Goal: Find specific page/section: Find specific page/section

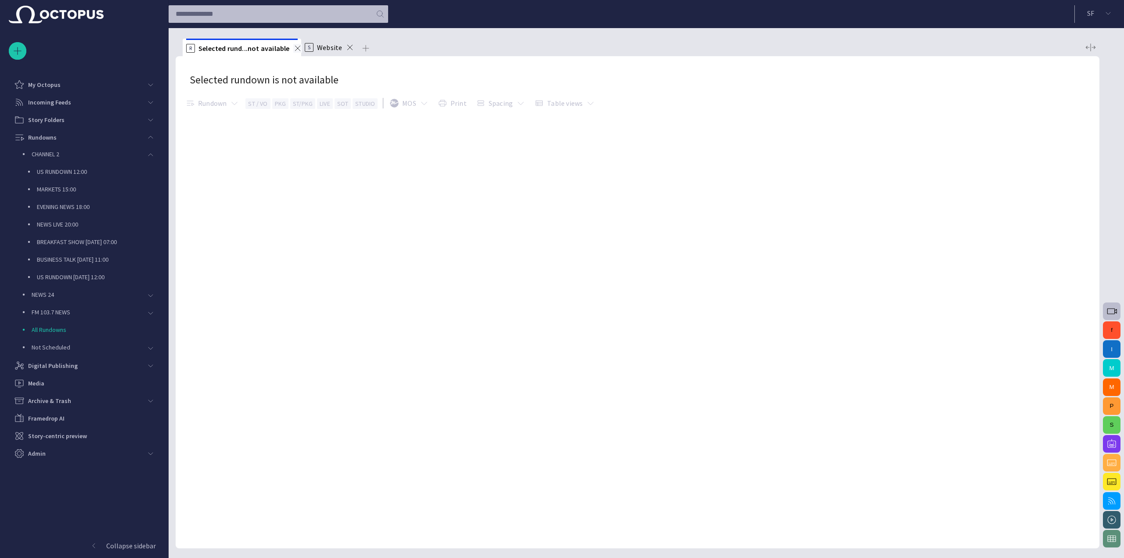
click at [293, 49] on span at bounding box center [297, 48] width 9 height 9
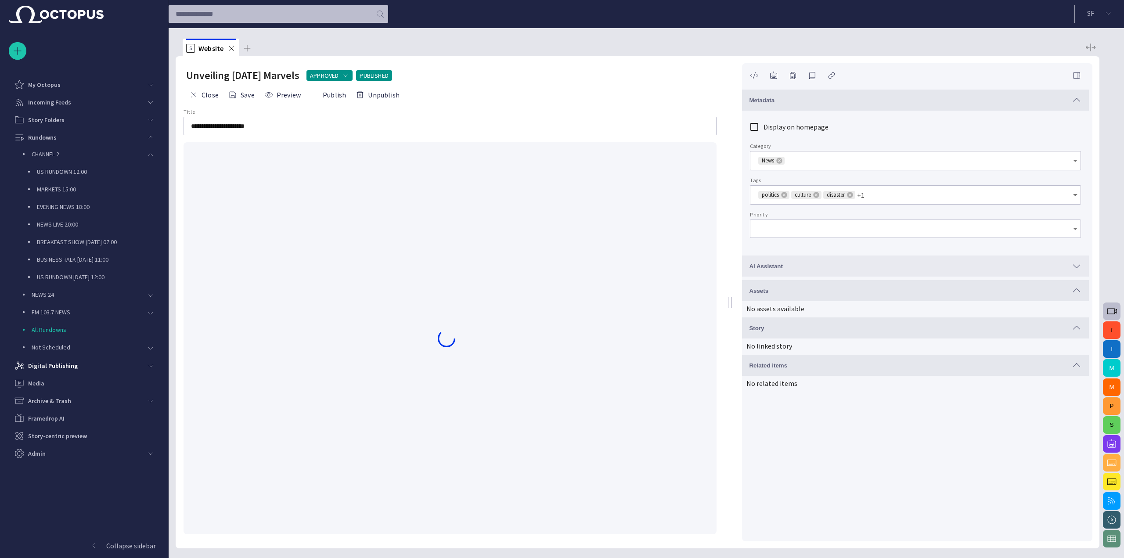
type input "*"
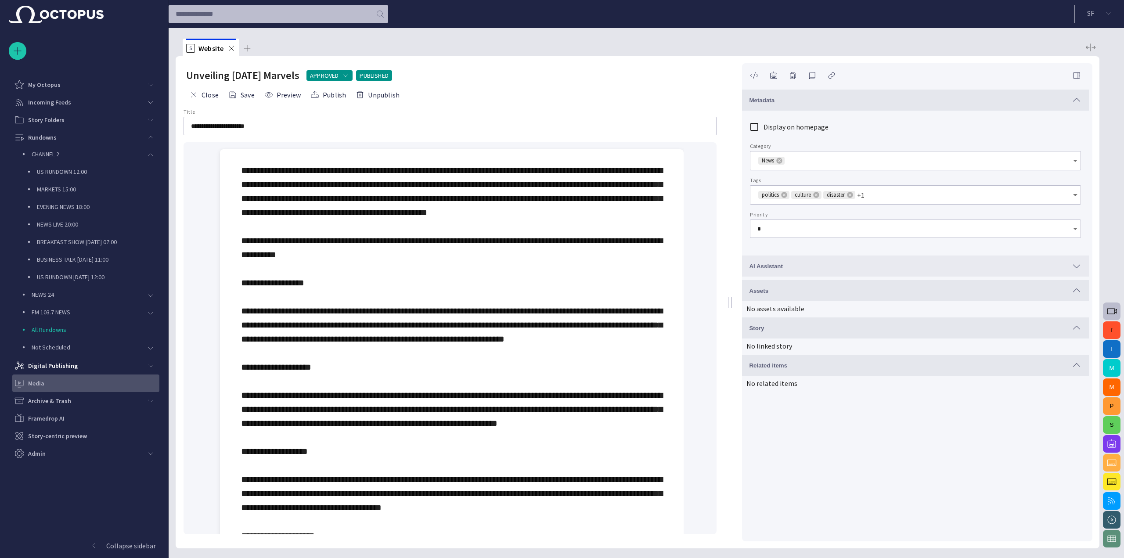
click at [136, 378] on div "Media" at bounding box center [86, 383] width 145 height 14
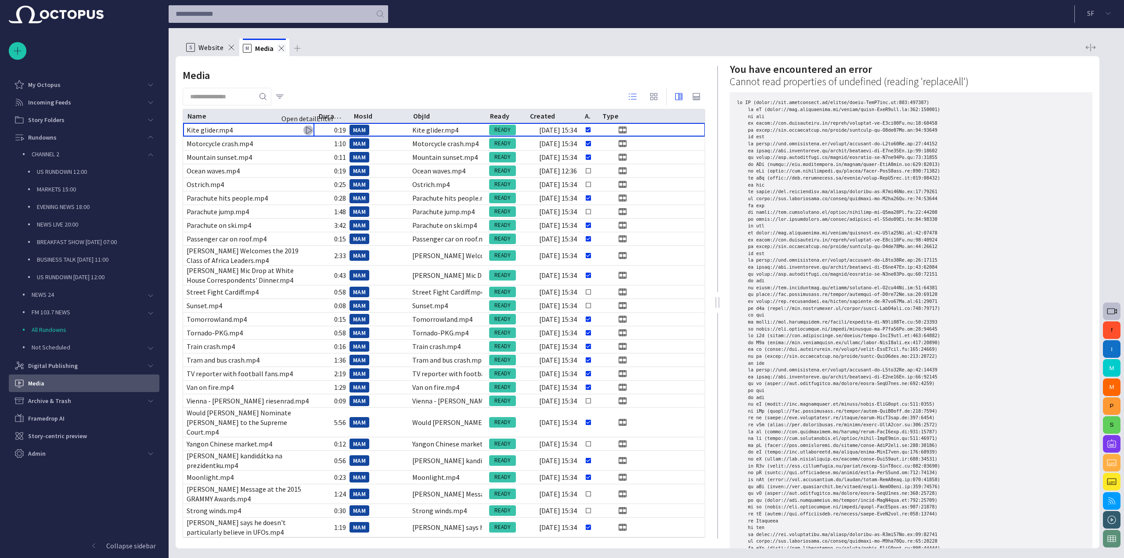
click at [278, 49] on span at bounding box center [281, 48] width 9 height 9
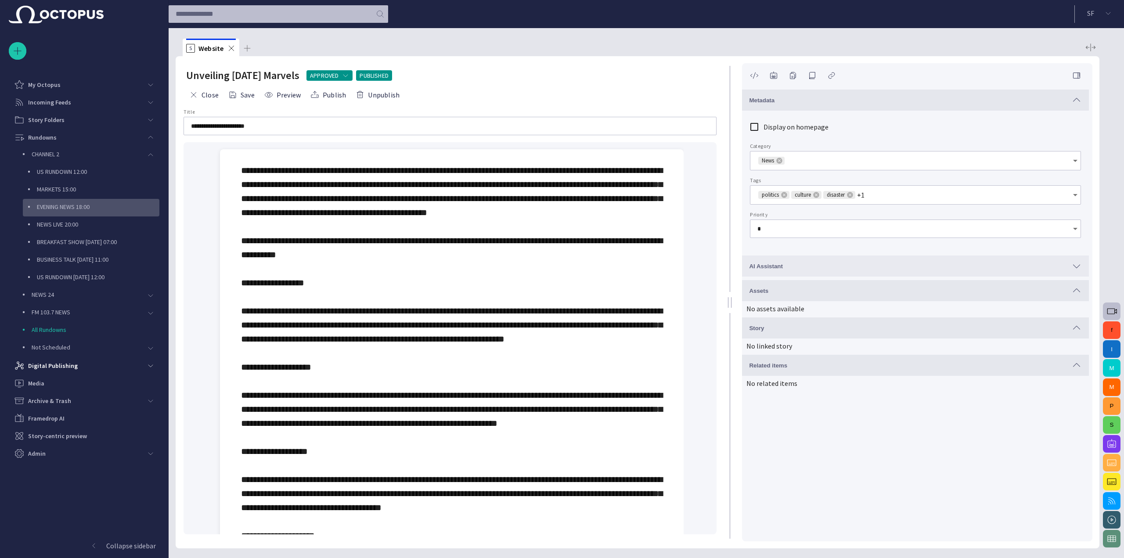
click at [107, 202] on div "EVENING NEWS 18:00" at bounding box center [92, 207] width 135 height 12
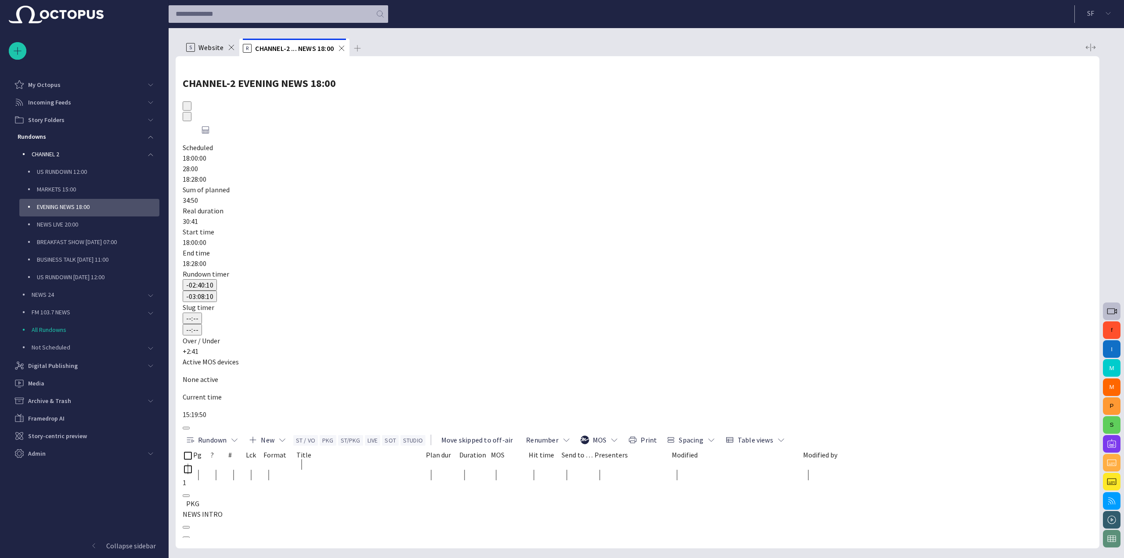
click at [786, 436] on span "button" at bounding box center [781, 440] width 9 height 9
drag, startPoint x: 718, startPoint y: 134, endPoint x: 875, endPoint y: 83, distance: 164.8
click at [875, 83] on div "CHANNEL-2 EVENING NEWS 18:00" at bounding box center [638, 103] width 910 height 72
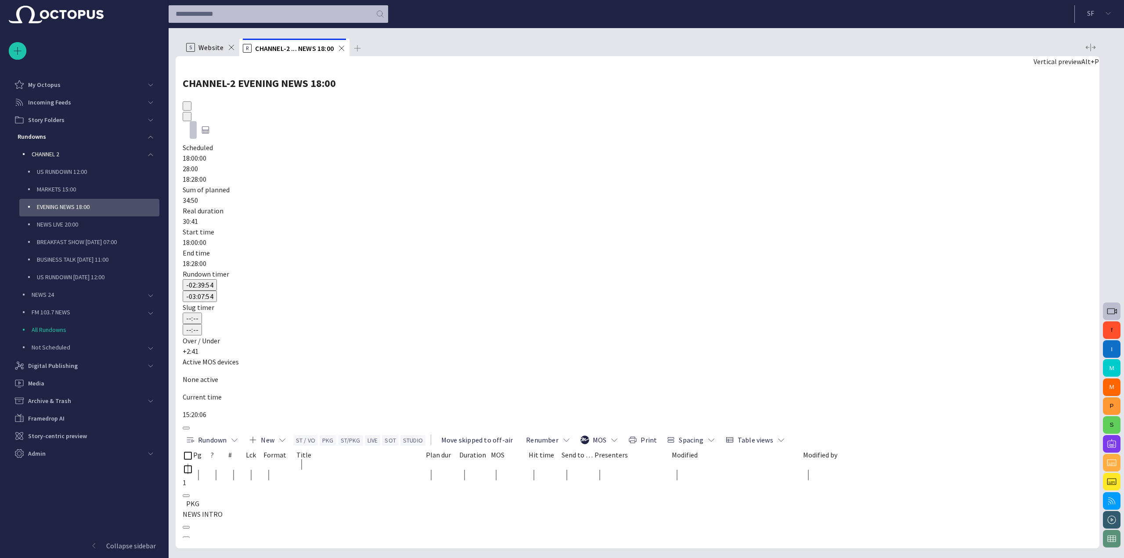
click at [193, 130] on span "button" at bounding box center [193, 130] width 0 height 0
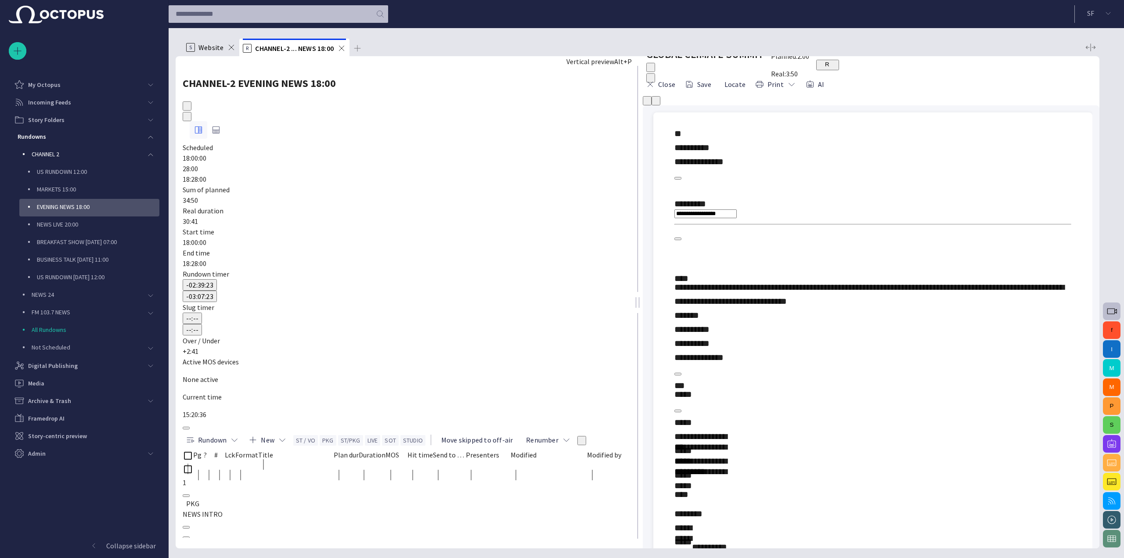
click at [204, 125] on span "button" at bounding box center [198, 130] width 11 height 11
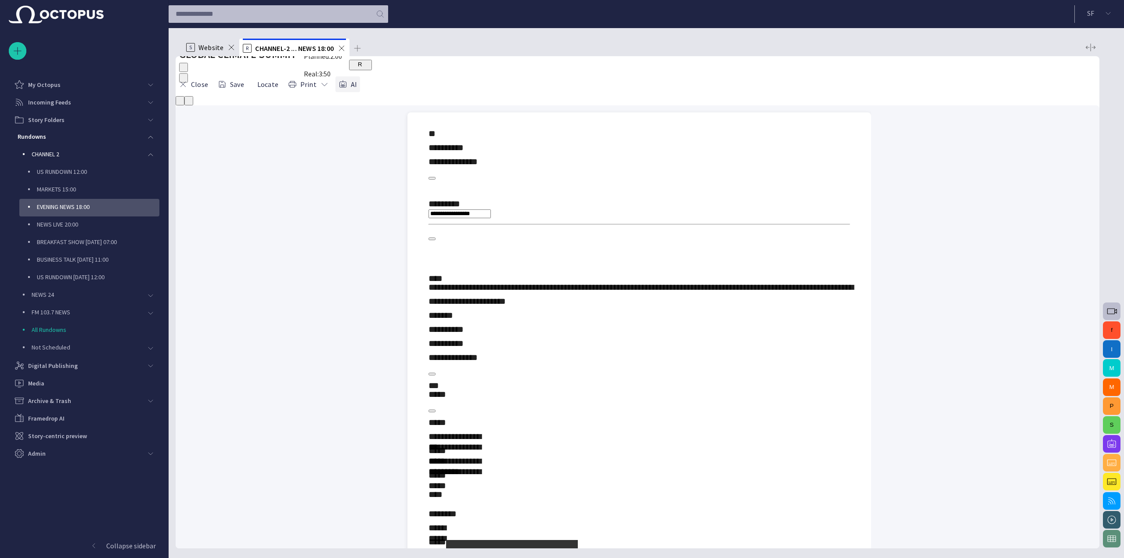
click at [347, 89] on span "button" at bounding box center [343, 84] width 9 height 9
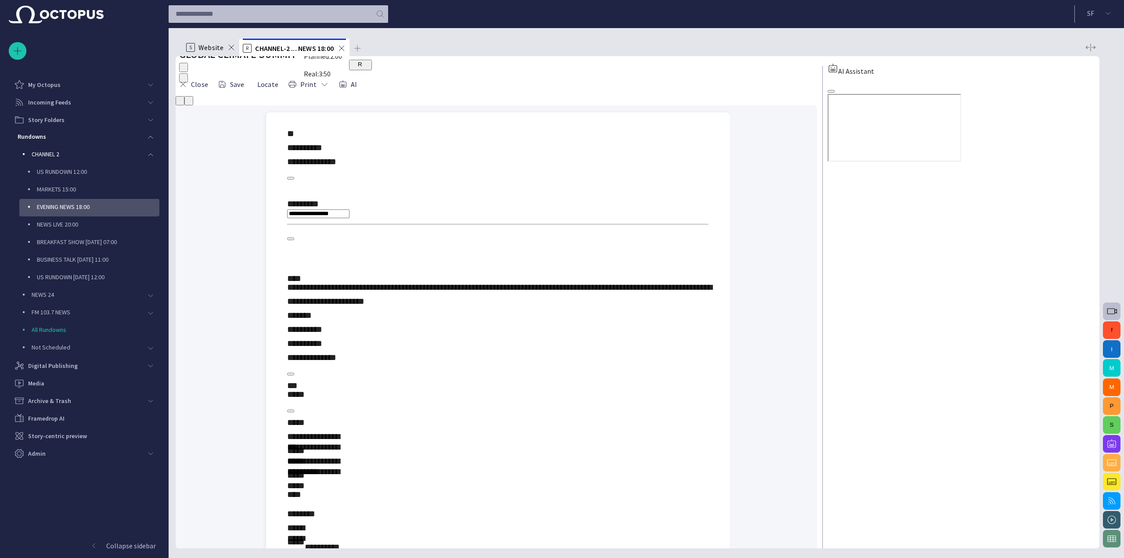
click at [831, 91] on span "button" at bounding box center [831, 91] width 0 height 0
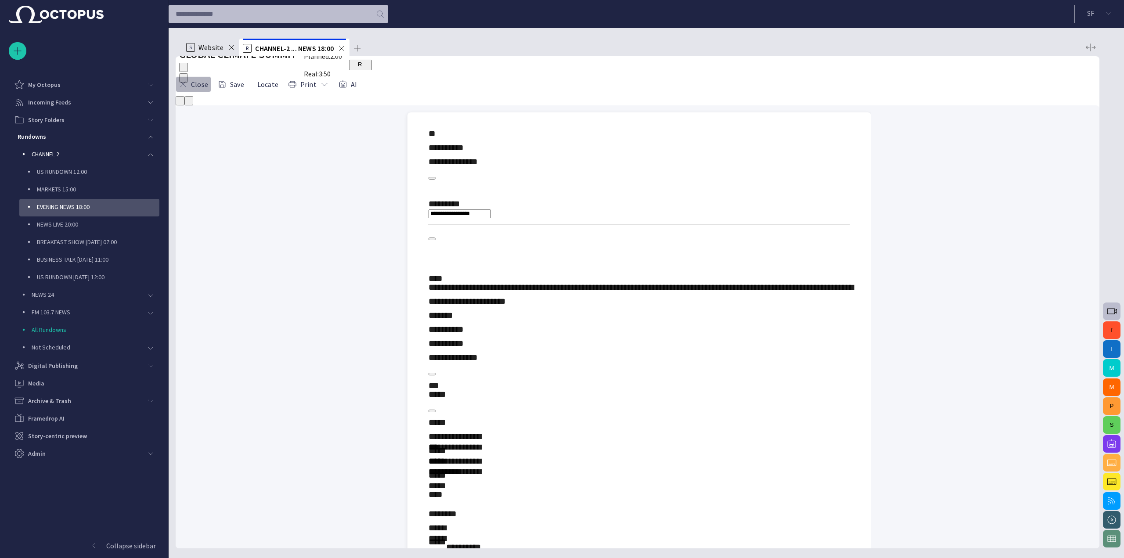
click at [201, 91] on button "Close" at bounding box center [194, 84] width 36 height 16
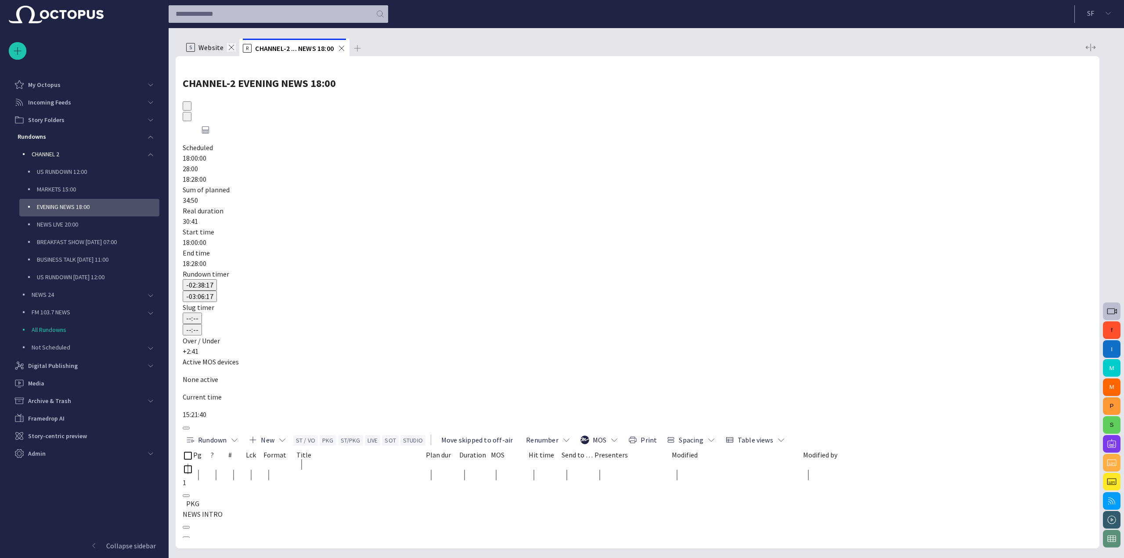
click at [230, 50] on span at bounding box center [231, 47] width 9 height 9
click at [122, 430] on div "Story-centric preview" at bounding box center [86, 436] width 145 height 14
click at [118, 431] on div "Story-centric preview" at bounding box center [86, 436] width 145 height 14
